Goal: Check status: Check status

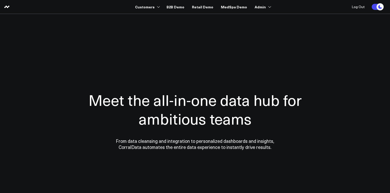
scroll to position [13, 0]
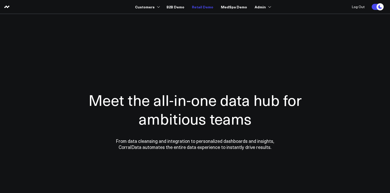
click at [202, 9] on link "Retail Demo" at bounding box center [202, 6] width 21 height 9
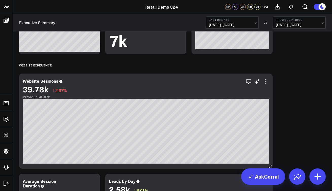
scroll to position [519, 0]
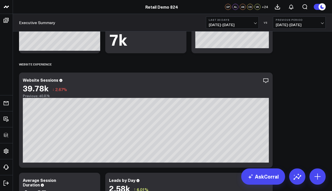
click at [251, 26] on span "07/12/25 - 08/10/25" at bounding box center [232, 25] width 47 height 4
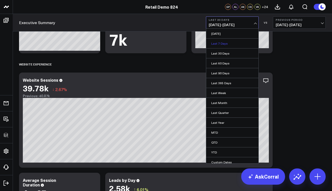
click at [240, 44] on link "Last 7 Days" at bounding box center [232, 44] width 52 height 10
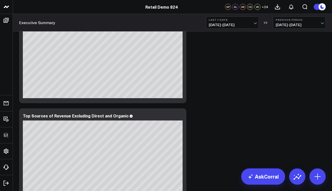
scroll to position [1533, 0]
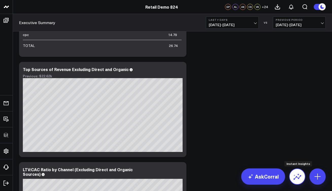
click at [293, 176] on icon at bounding box center [297, 177] width 8 height 8
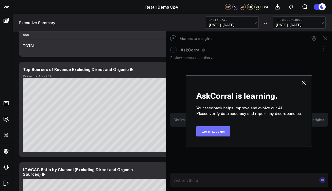
click at [224, 132] on button "Got it. Let's go!" at bounding box center [213, 131] width 34 height 10
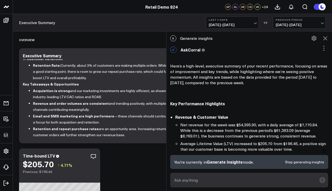
scroll to position [0, 0]
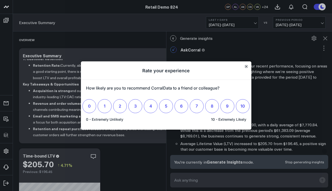
click at [247, 66] on icon "Close" at bounding box center [246, 66] width 2 height 2
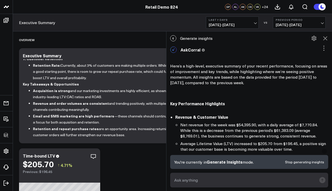
click at [327, 38] on icon at bounding box center [325, 38] width 6 height 6
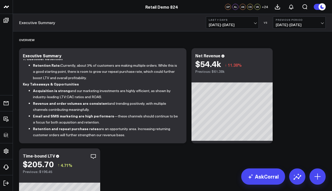
click at [251, 22] on button "Last 7 Days 08/04/25 - 08/10/25" at bounding box center [232, 22] width 53 height 12
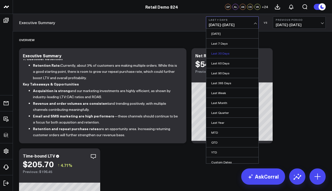
click at [234, 53] on link "Last 30 Days" at bounding box center [232, 53] width 52 height 10
